Goal: Information Seeking & Learning: Learn about a topic

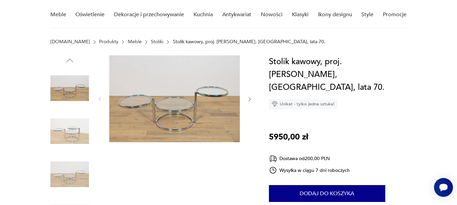
scroll to position [56, 0]
click at [249, 99] on icon "button" at bounding box center [250, 99] width 6 height 6
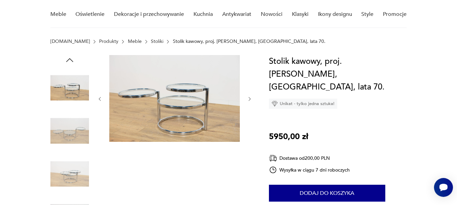
click at [249, 99] on icon "button" at bounding box center [250, 99] width 6 height 6
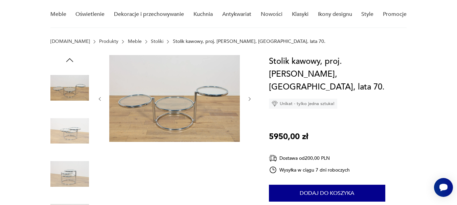
click at [249, 99] on icon "button" at bounding box center [250, 99] width 6 height 6
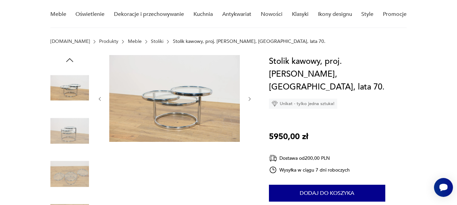
click at [249, 99] on icon "button" at bounding box center [250, 99] width 6 height 6
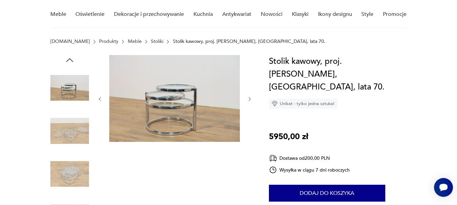
click at [249, 99] on icon "button" at bounding box center [250, 99] width 6 height 6
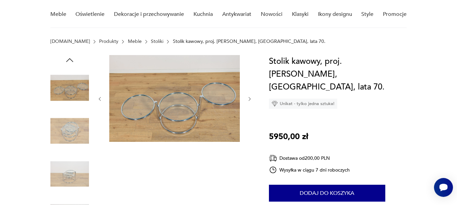
click at [249, 99] on icon "button" at bounding box center [250, 99] width 6 height 6
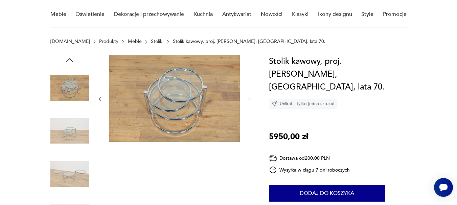
click at [249, 99] on icon "button" at bounding box center [250, 99] width 6 height 6
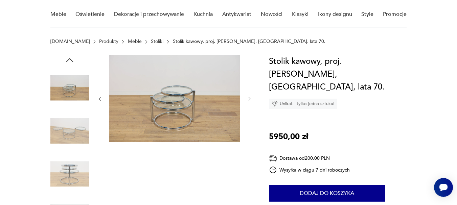
click at [249, 99] on icon "button" at bounding box center [250, 99] width 6 height 6
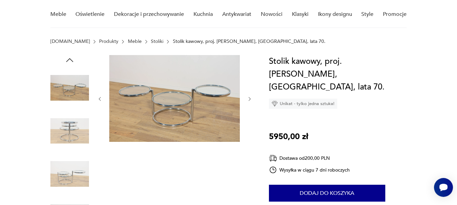
click at [249, 99] on icon "button" at bounding box center [250, 99] width 6 height 6
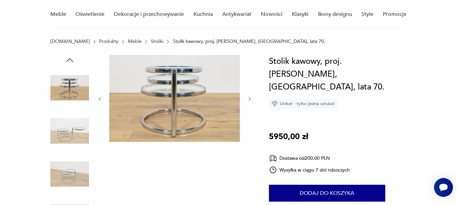
click at [249, 99] on icon "button" at bounding box center [250, 99] width 6 height 6
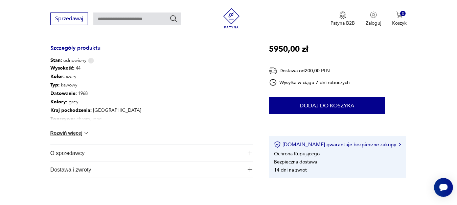
scroll to position [367, 0]
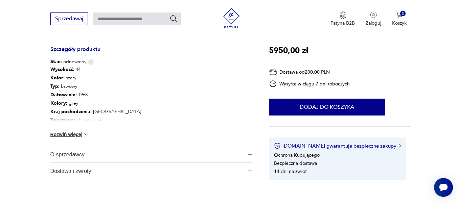
click at [86, 134] on img at bounding box center [86, 134] width 7 height 7
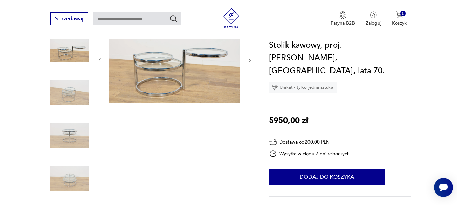
scroll to position [95, 0]
click at [249, 61] on icon "button" at bounding box center [250, 61] width 6 height 6
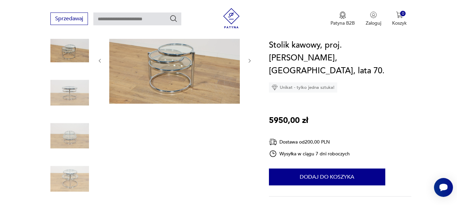
click at [249, 61] on icon "button" at bounding box center [250, 61] width 6 height 6
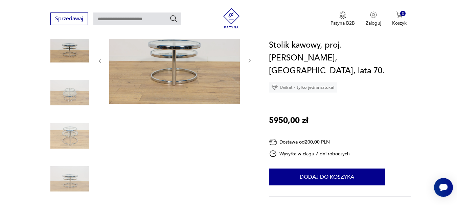
click at [249, 61] on icon "button" at bounding box center [250, 61] width 6 height 6
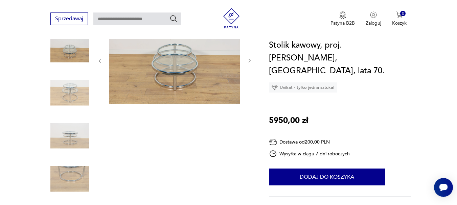
click at [249, 61] on icon "button" at bounding box center [250, 61] width 6 height 6
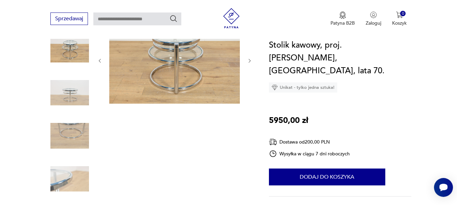
click at [249, 61] on icon "button" at bounding box center [250, 61] width 6 height 6
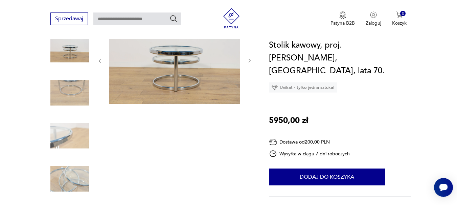
click at [249, 61] on icon "button" at bounding box center [250, 61] width 6 height 6
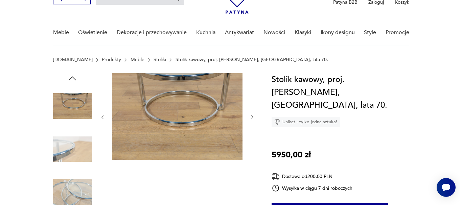
scroll to position [30, 0]
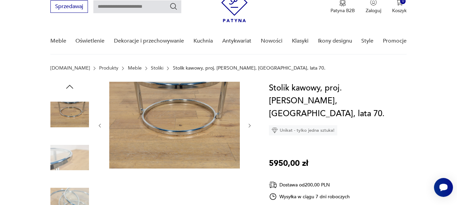
click at [187, 93] on img at bounding box center [174, 125] width 131 height 87
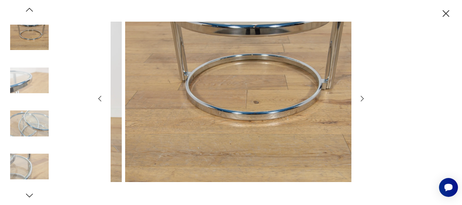
click at [358, 104] on div at bounding box center [231, 103] width 271 height 166
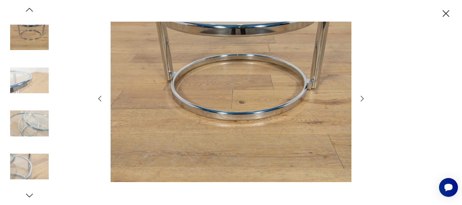
click at [362, 99] on icon "button" at bounding box center [362, 99] width 8 height 8
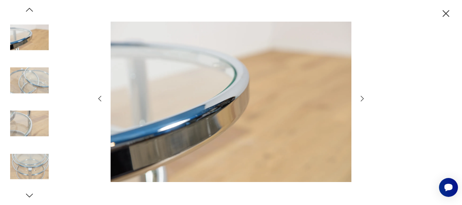
click at [362, 99] on icon "button" at bounding box center [362, 99] width 8 height 8
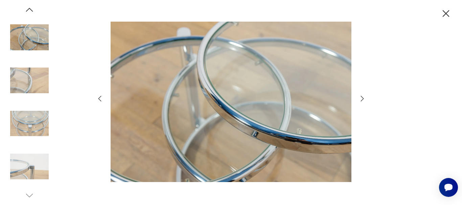
click at [362, 99] on icon "button" at bounding box center [362, 99] width 8 height 8
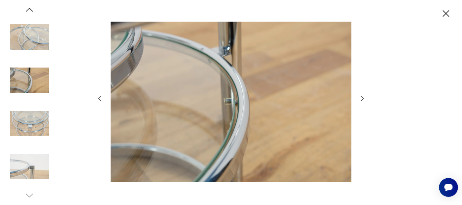
click at [362, 99] on icon "button" at bounding box center [362, 99] width 8 height 8
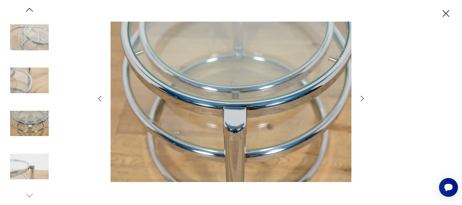
click at [362, 99] on icon "button" at bounding box center [362, 99] width 8 height 8
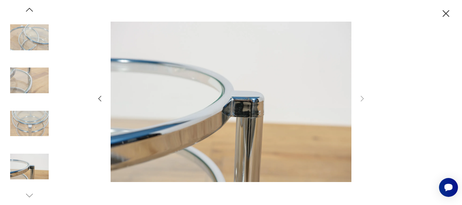
click at [100, 98] on icon "button" at bounding box center [100, 99] width 8 height 8
